Goal: Task Accomplishment & Management: Use online tool/utility

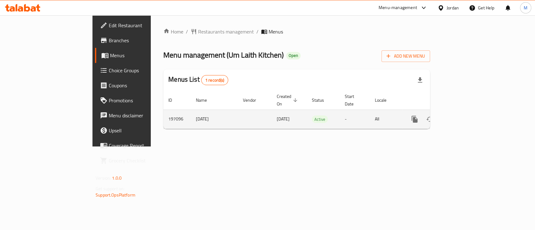
click at [467, 112] on link "enhanced table" at bounding box center [459, 119] width 15 height 15
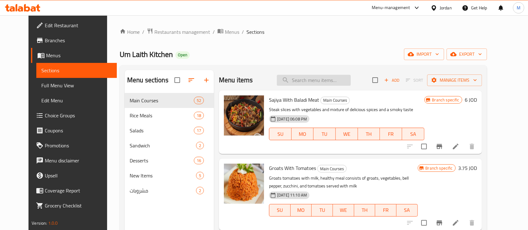
click at [301, 77] on input "search" at bounding box center [314, 80] width 74 height 11
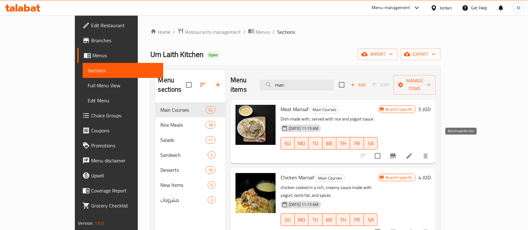
click at [397, 152] on icon "Branch-specific-item" at bounding box center [394, 156] width 8 height 8
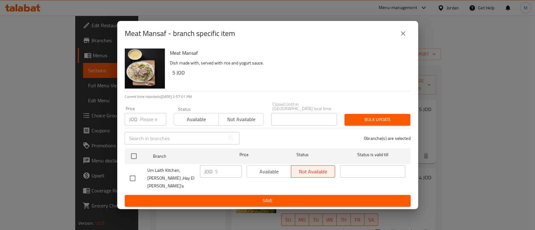
click at [402, 37] on icon "close" at bounding box center [403, 34] width 8 height 8
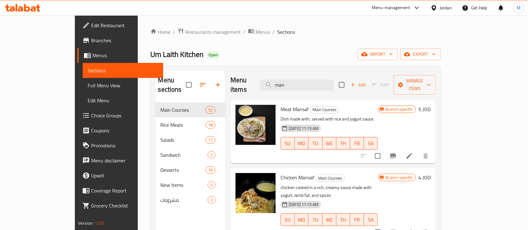
scroll to position [42, 0]
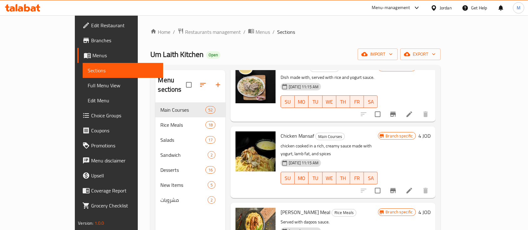
click at [397, 187] on icon "Branch-specific-item" at bounding box center [394, 191] width 8 height 8
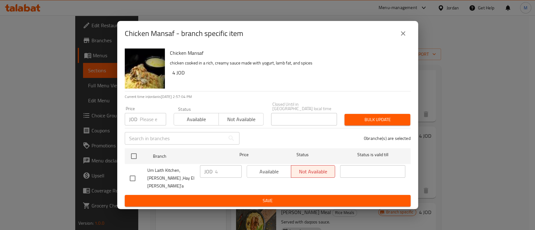
click at [401, 37] on icon "close" at bounding box center [403, 34] width 8 height 8
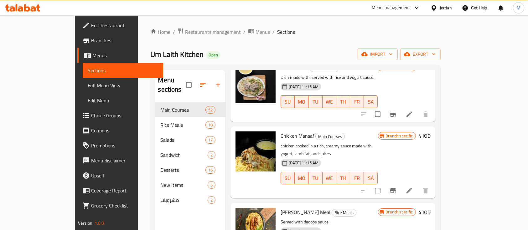
scroll to position [0, 0]
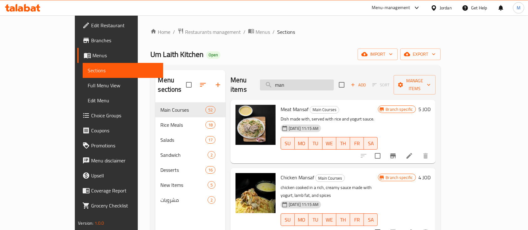
click at [331, 80] on input "man" at bounding box center [297, 85] width 74 height 11
type input "منسف"
click at [401, 149] on button "Branch-specific-item" at bounding box center [393, 156] width 15 height 15
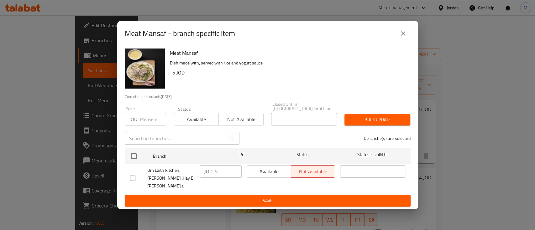
click at [402, 36] on icon "close" at bounding box center [403, 33] width 4 height 4
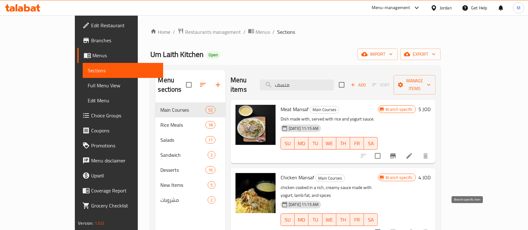
click at [397, 229] on icon "Branch-specific-item" at bounding box center [394, 233] width 8 height 8
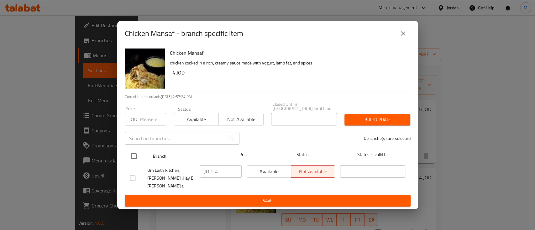
drag, startPoint x: 133, startPoint y: 159, endPoint x: 162, endPoint y: 150, distance: 30.9
click at [133, 159] on input "checkbox" at bounding box center [133, 156] width 13 height 13
checkbox input "true"
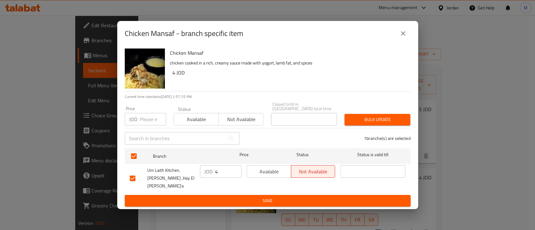
click at [238, 116] on button "Not available" at bounding box center [240, 119] width 45 height 13
click at [392, 119] on span "Bulk update" at bounding box center [377, 120] width 56 height 8
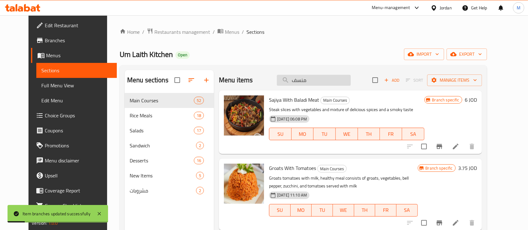
click at [329, 78] on input "منسف" at bounding box center [314, 80] width 74 height 11
click at [298, 80] on input "منسف" at bounding box center [314, 80] width 74 height 11
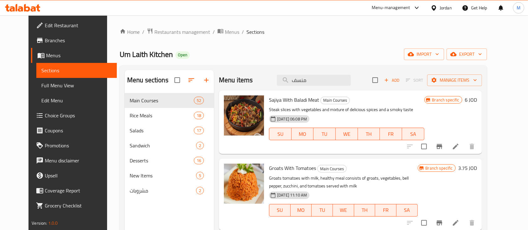
click at [358, 48] on div "Home / Restaurants management / Menus / Sections Um Laith Kitchen Open import e…" at bounding box center [304, 167] width 368 height 278
